Goal: Check status: Check status

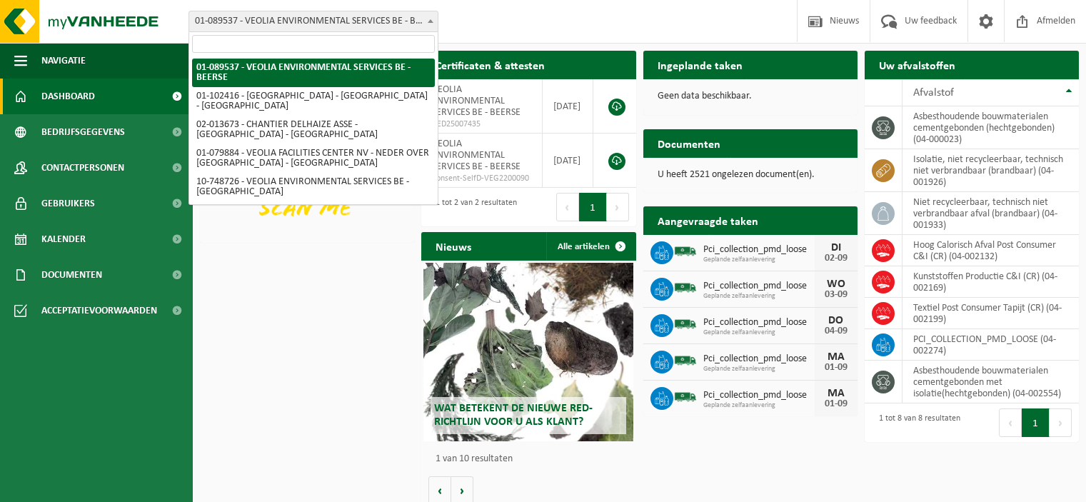
click at [273, 23] on span "01-089537 - VEOLIA ENVIRONMENTAL SERVICES BE - BEERSE" at bounding box center [313, 21] width 248 height 20
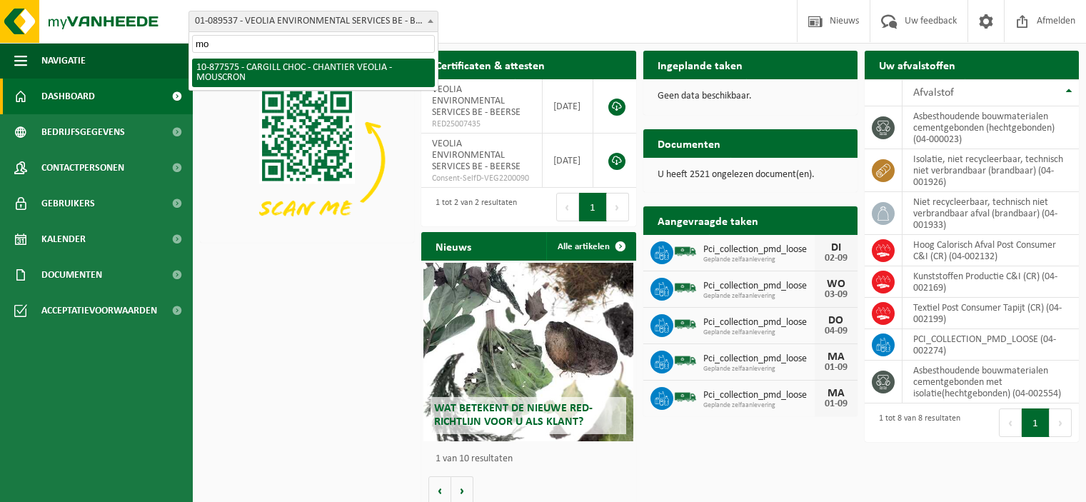
type input "mou"
select select "108043"
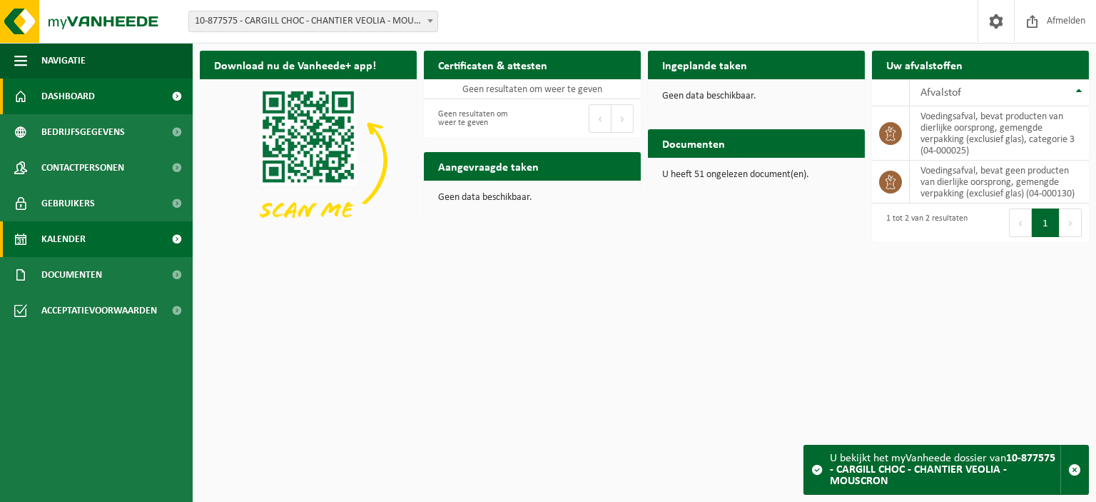
click at [86, 237] on link "Kalender" at bounding box center [96, 239] width 193 height 36
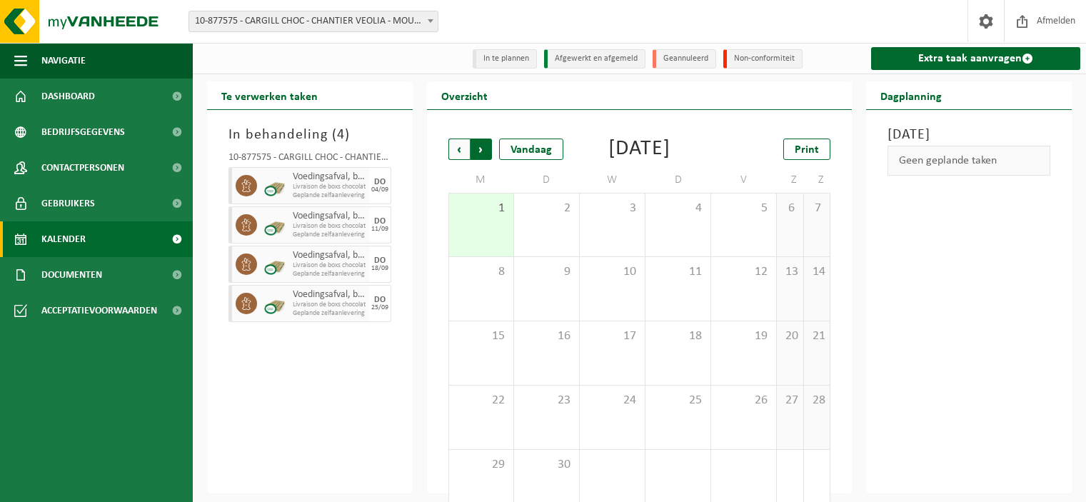
click at [450, 146] on span "Vorige" at bounding box center [458, 148] width 21 height 21
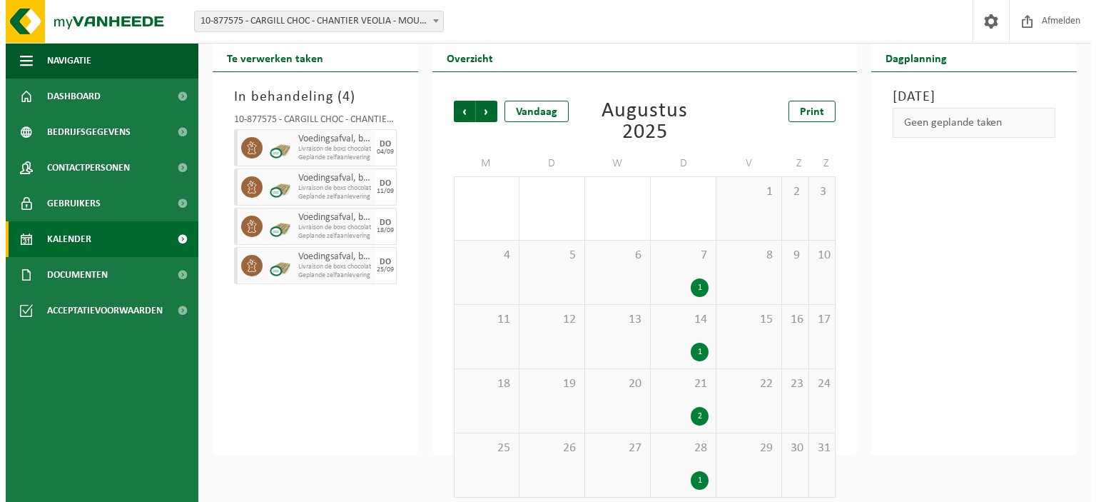
scroll to position [49, 0]
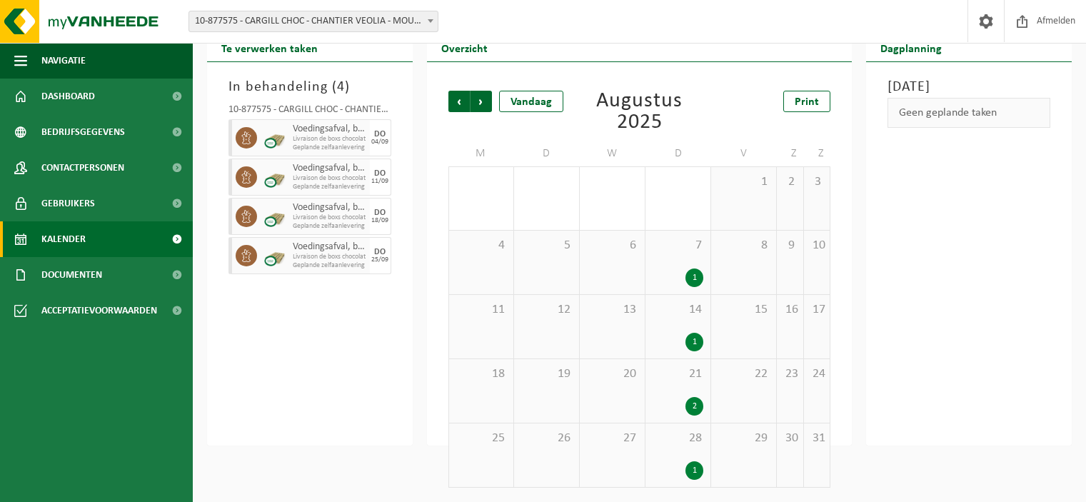
click at [693, 473] on div "1" at bounding box center [694, 470] width 18 height 19
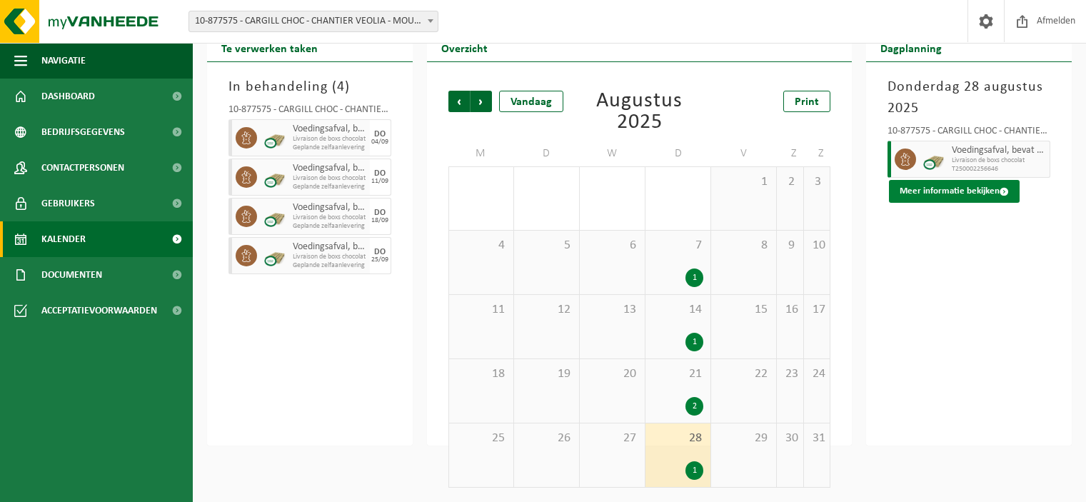
click at [936, 187] on button "Meer informatie bekijken" at bounding box center [954, 191] width 131 height 23
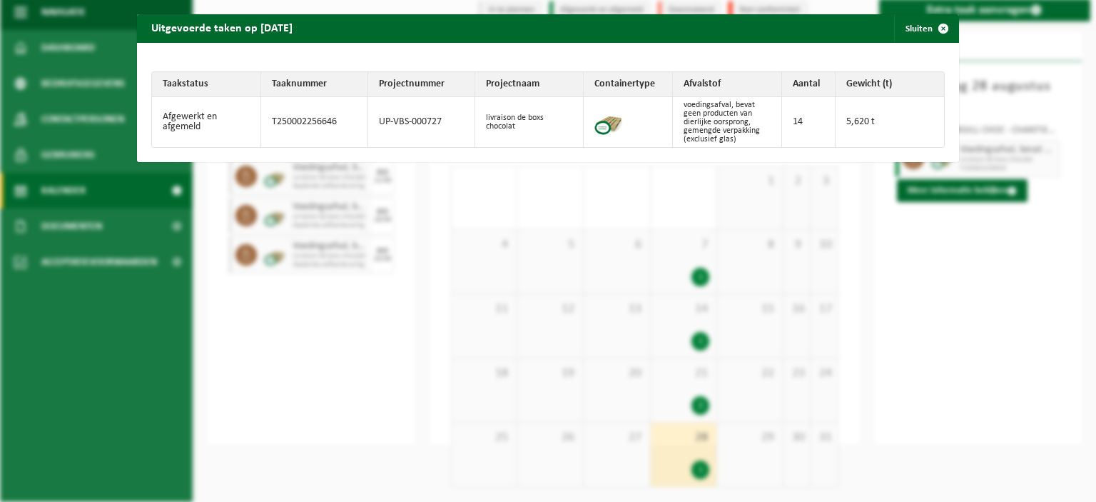
click at [322, 120] on td "T250002256646" at bounding box center [314, 122] width 107 height 50
click at [323, 119] on td "T250002256646" at bounding box center [314, 122] width 107 height 50
click at [309, 116] on td "T250002256646" at bounding box center [314, 122] width 107 height 50
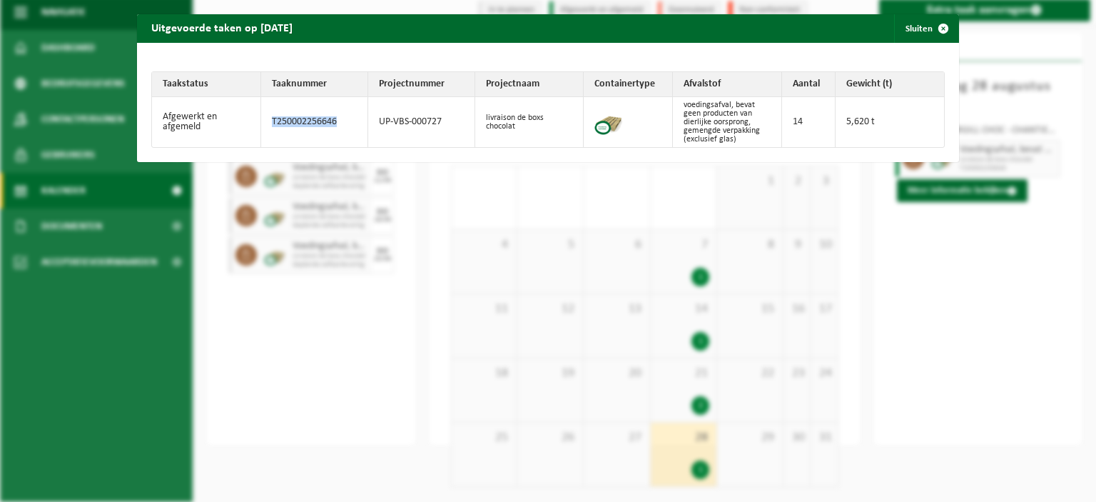
copy td "T250002256646"
